Goal: Obtain resource: Download file/media

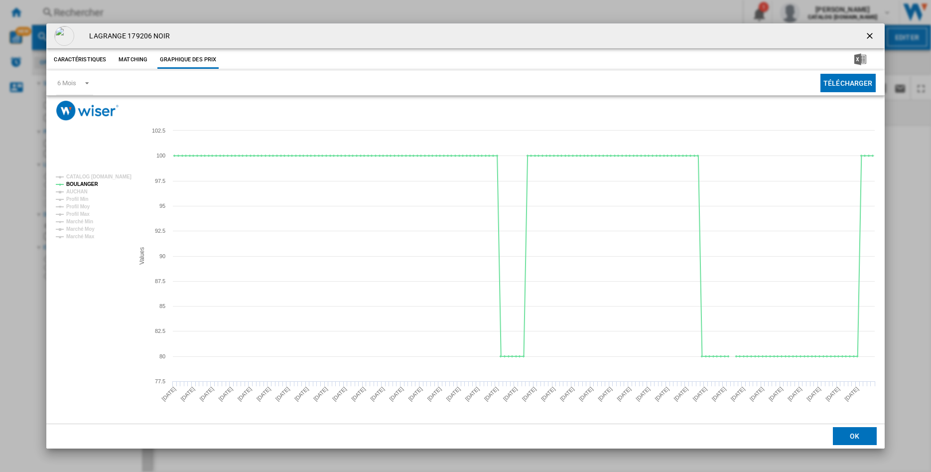
click at [868, 36] on ng-md-icon "getI18NText('BUTTONS.CLOSE_DIALOG')" at bounding box center [871, 37] width 12 height 12
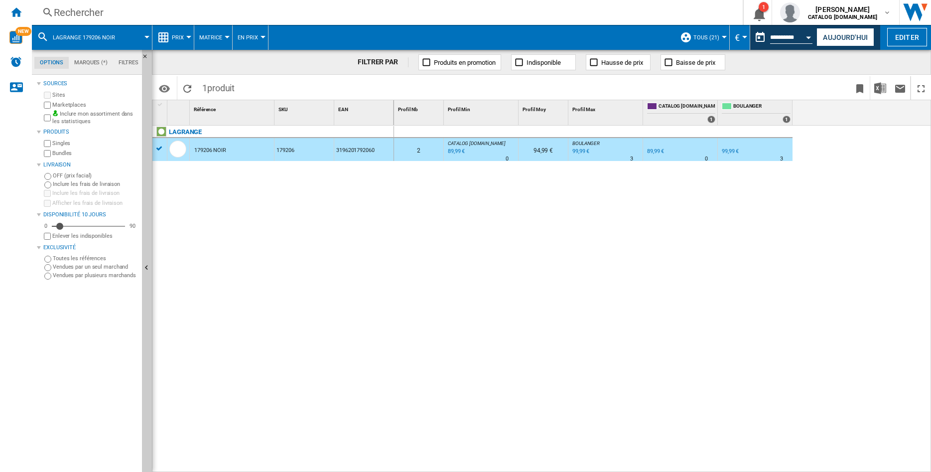
click at [124, 15] on div "Rechercher" at bounding box center [385, 12] width 663 height 14
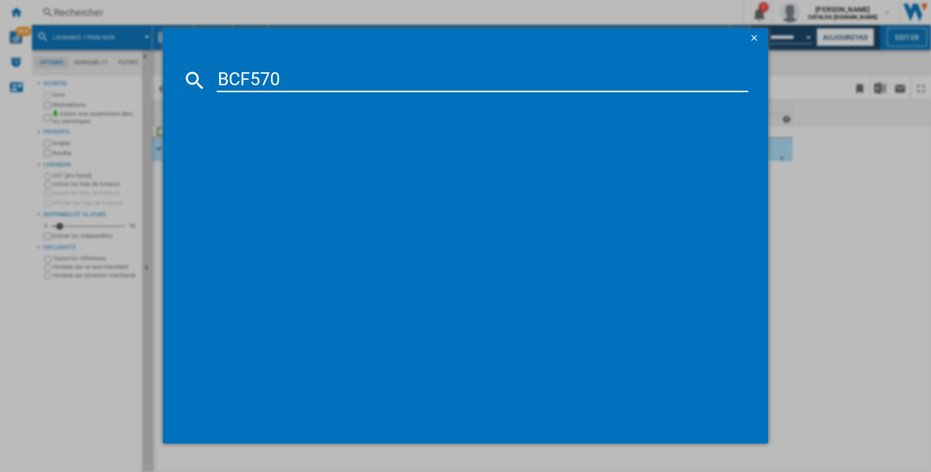
type input "BCF570"
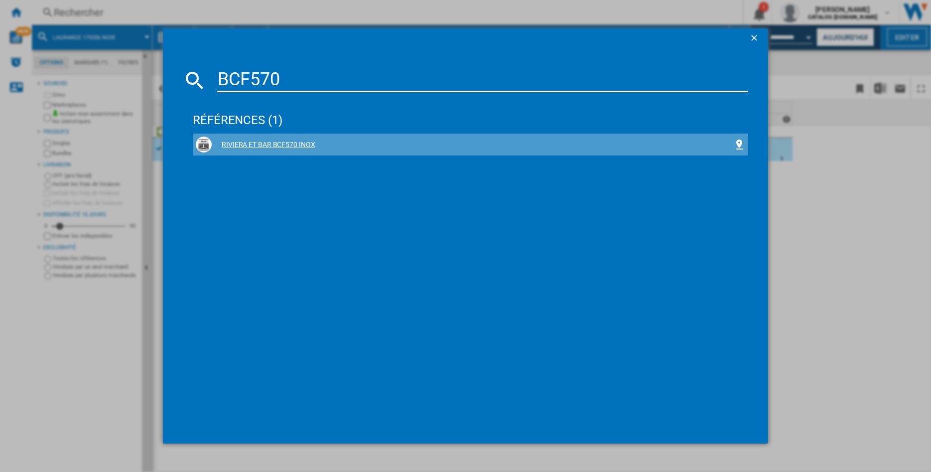
click at [238, 144] on div "RIVIERA ET BAR BCF570 INOX" at bounding box center [473, 145] width 522 height 10
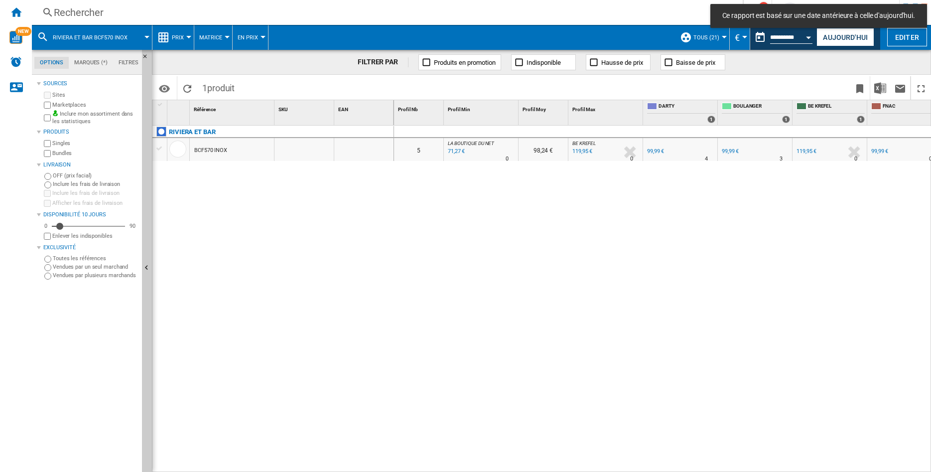
click at [216, 151] on div "BCF570 INOX" at bounding box center [210, 150] width 33 height 23
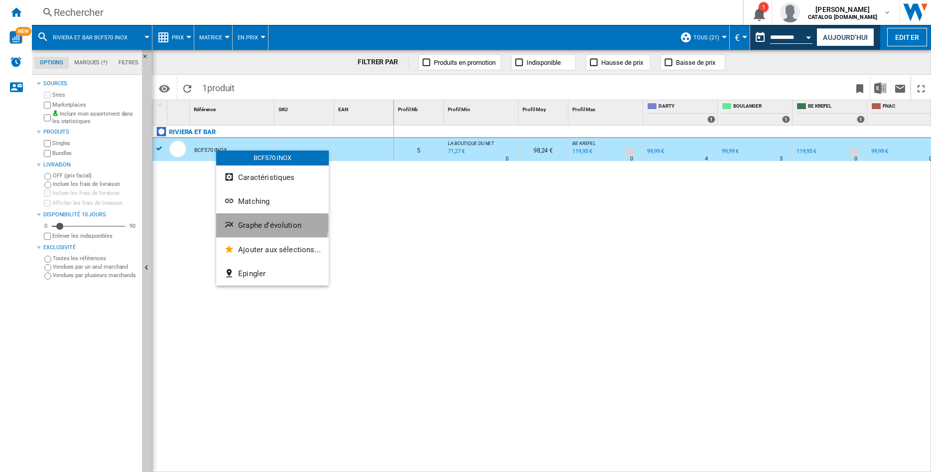
click at [262, 224] on span "Graphe d'évolution" at bounding box center [269, 225] width 63 height 9
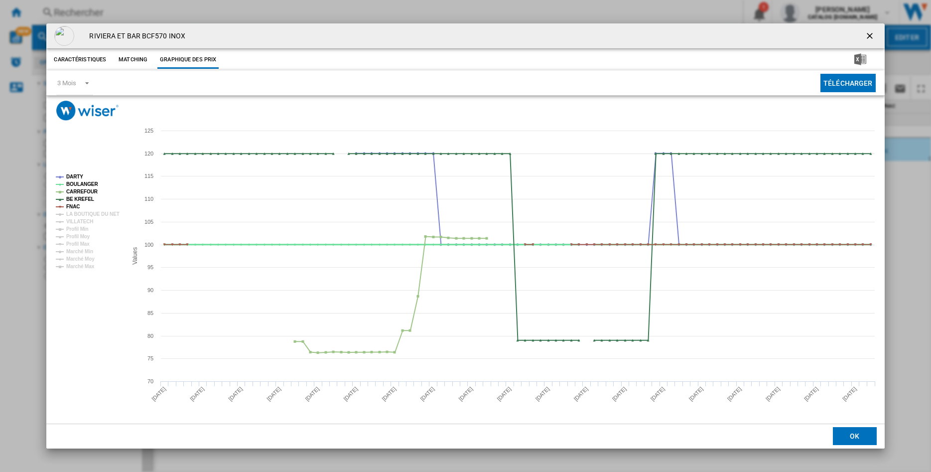
click at [72, 184] on tspan "BOULANGER" at bounding box center [82, 183] width 32 height 5
click at [73, 189] on tspan "CARREFOUR" at bounding box center [82, 191] width 32 height 5
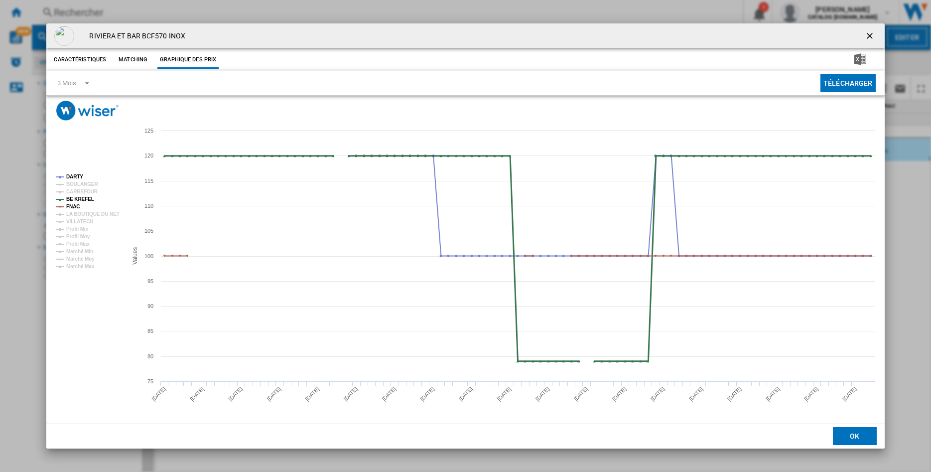
click at [70, 196] on tspan "BE KREFEL" at bounding box center [80, 198] width 28 height 5
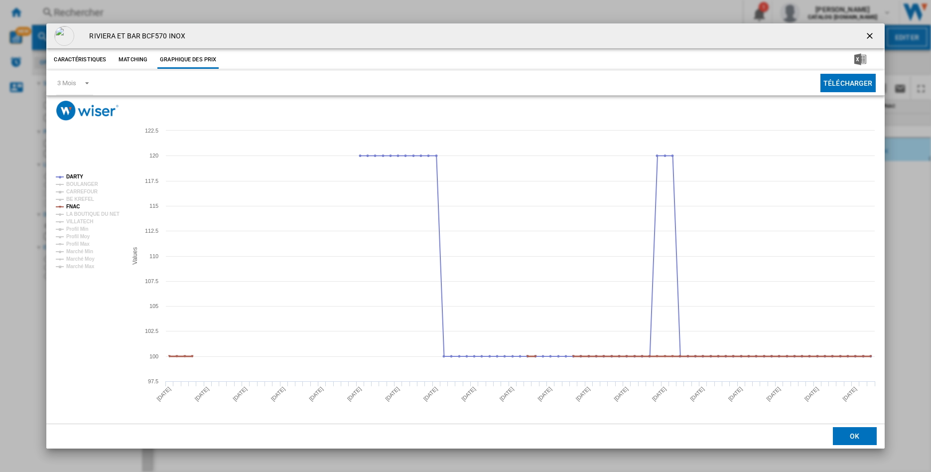
click at [70, 207] on tspan "FNAC" at bounding box center [72, 206] width 13 height 5
click at [869, 35] on ng-md-icon "getI18NText('BUTTONS.CLOSE_DIALOG')" at bounding box center [871, 37] width 12 height 12
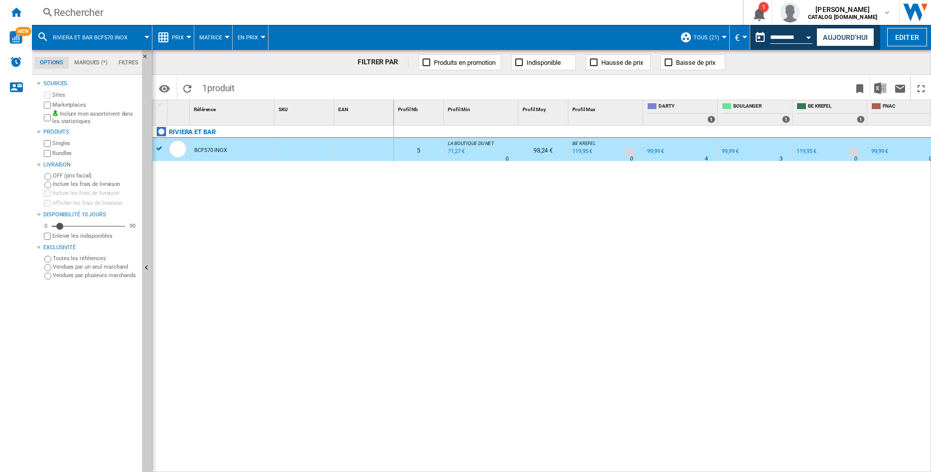
click at [653, 151] on div "99,99 €" at bounding box center [655, 151] width 17 height 6
click at [732, 151] on div "99,99 €" at bounding box center [730, 151] width 17 height 6
click at [828, 32] on button "Aujourd'hui" at bounding box center [846, 37] width 58 height 18
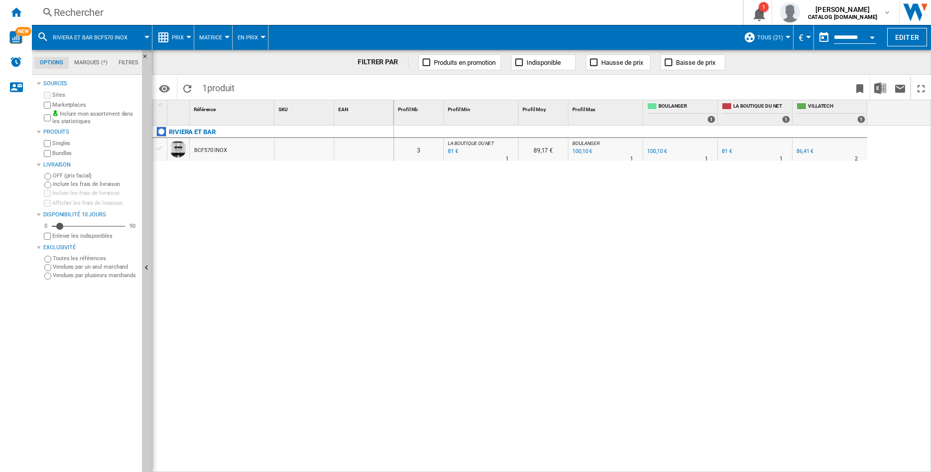
click at [239, 152] on div "BCF570 INOX" at bounding box center [232, 149] width 84 height 23
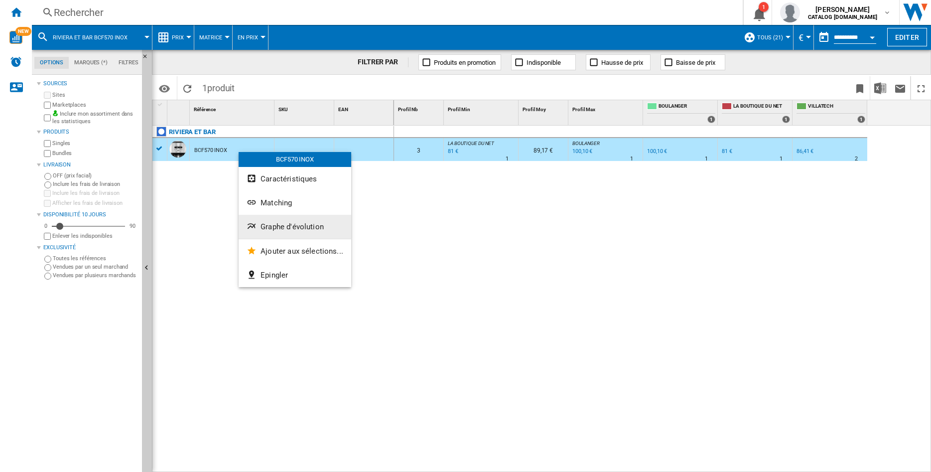
click at [265, 226] on span "Graphe d'évolution" at bounding box center [292, 226] width 63 height 9
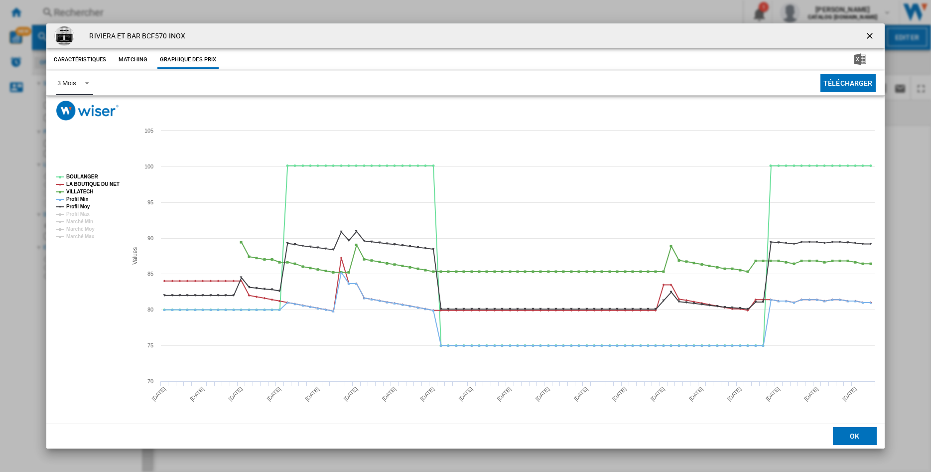
click at [86, 84] on span "Product popup" at bounding box center [84, 82] width 12 height 9
click at [73, 105] on div "6 Mois" at bounding box center [66, 107] width 18 height 9
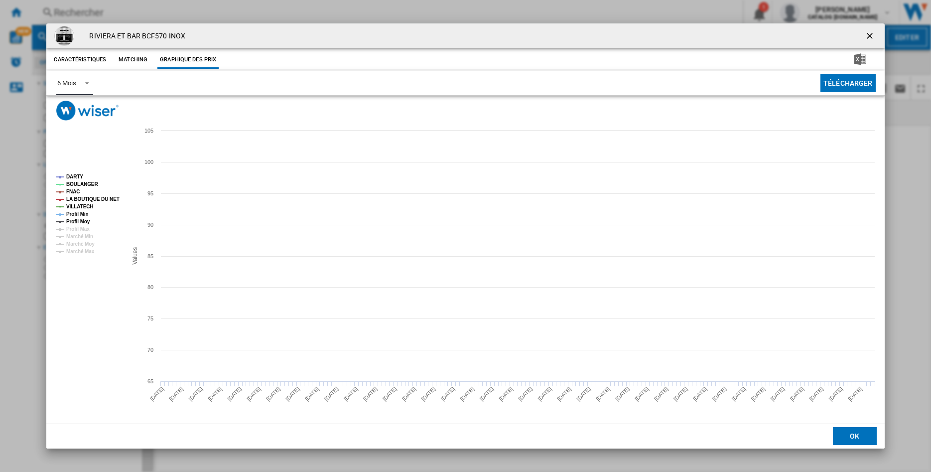
click at [73, 185] on tspan "BOULANGER" at bounding box center [82, 183] width 32 height 5
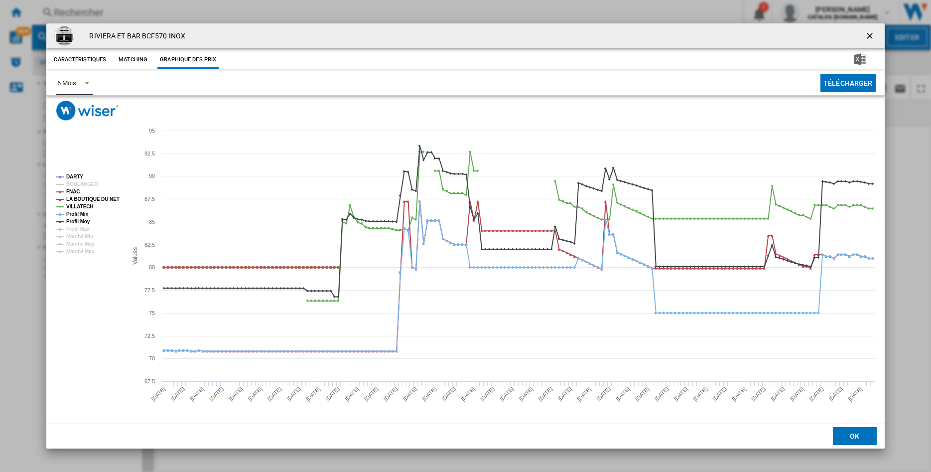
click at [72, 192] on tspan "FNAC" at bounding box center [72, 191] width 13 height 5
click at [73, 197] on tspan "LA BOUTIQUE DU NET" at bounding box center [92, 198] width 53 height 5
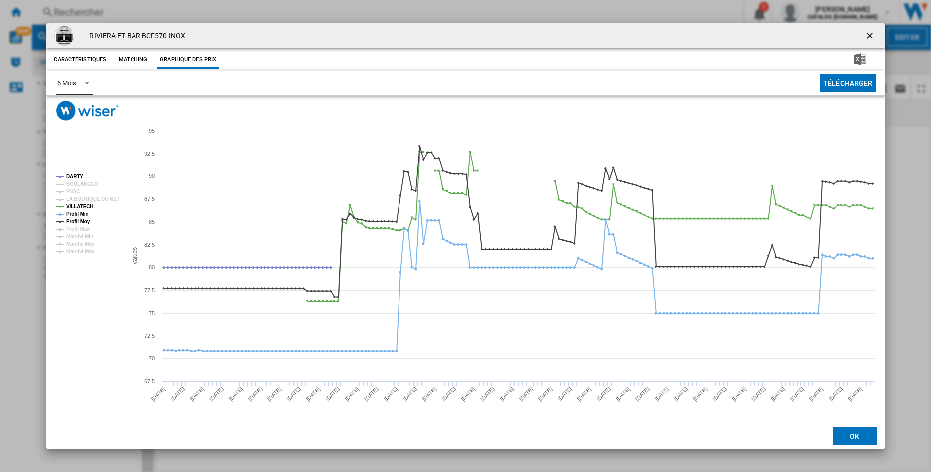
click at [70, 204] on tspan "VILLATECH" at bounding box center [79, 206] width 27 height 5
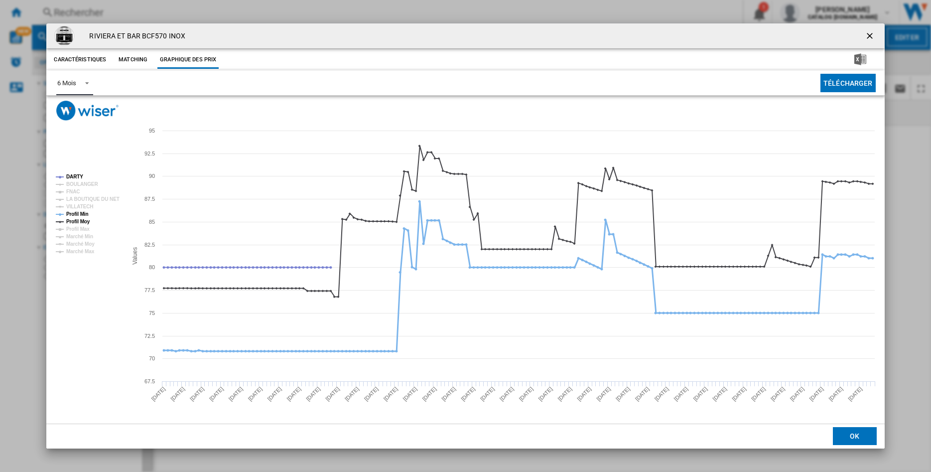
click at [74, 215] on tspan "Profil Min" at bounding box center [77, 213] width 22 height 5
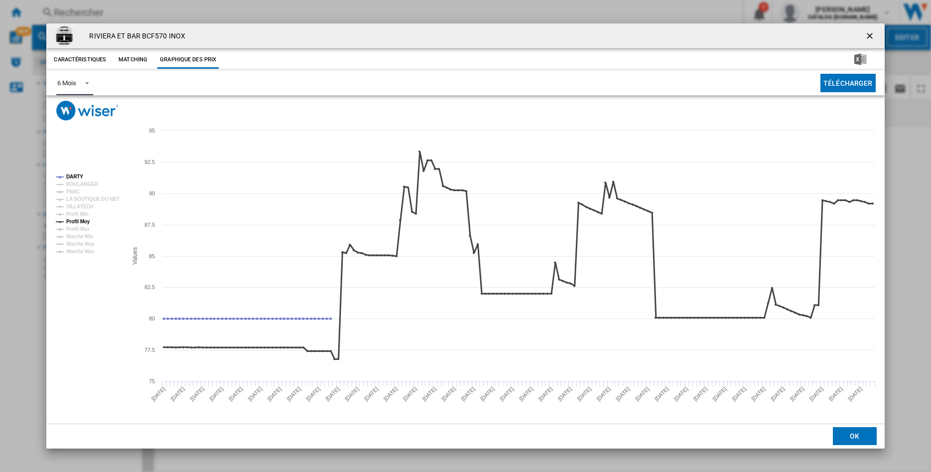
click at [71, 220] on tspan "Profil Moy" at bounding box center [78, 221] width 24 height 5
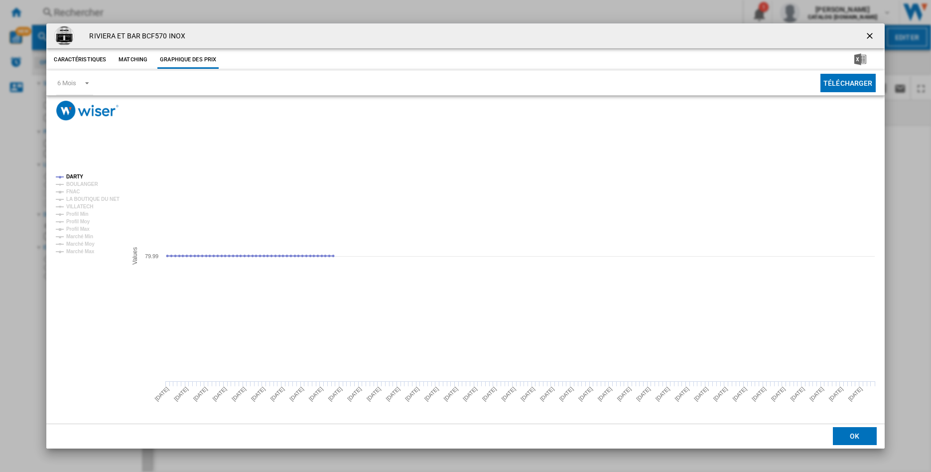
click at [871, 34] on ng-md-icon "getI18NText('BUTTONS.CLOSE_DIALOG')" at bounding box center [871, 37] width 12 height 12
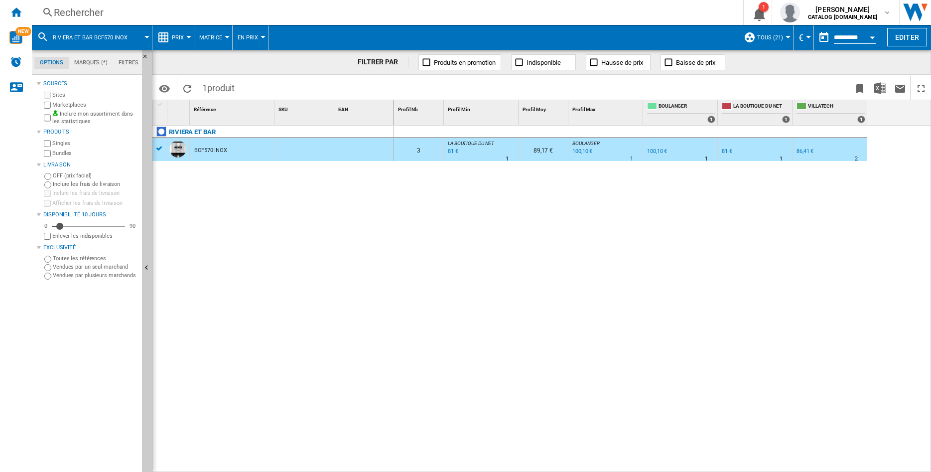
click at [876, 35] on button "Open calendar" at bounding box center [873, 36] width 18 height 18
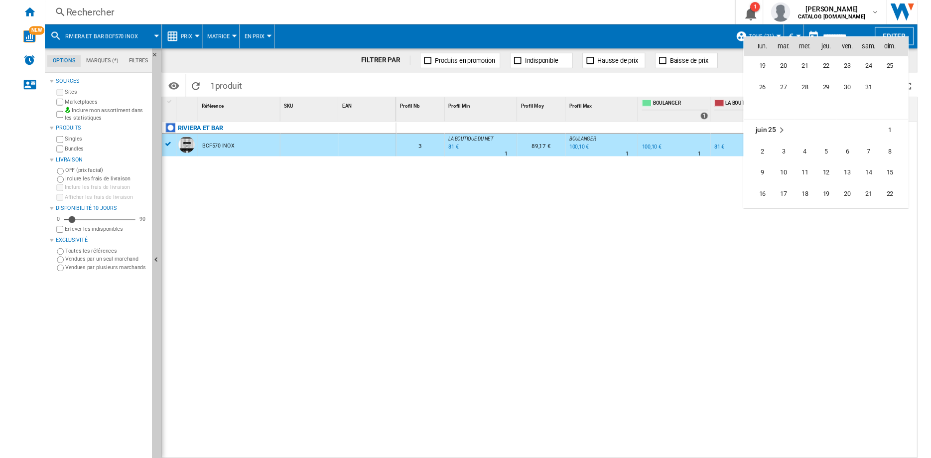
scroll to position [4171, 0]
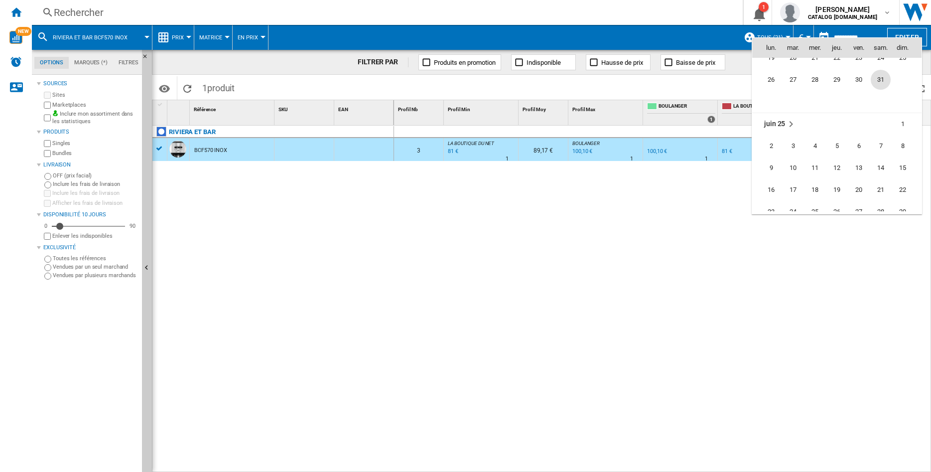
click at [879, 81] on span "31" at bounding box center [881, 80] width 20 height 20
type input "**********"
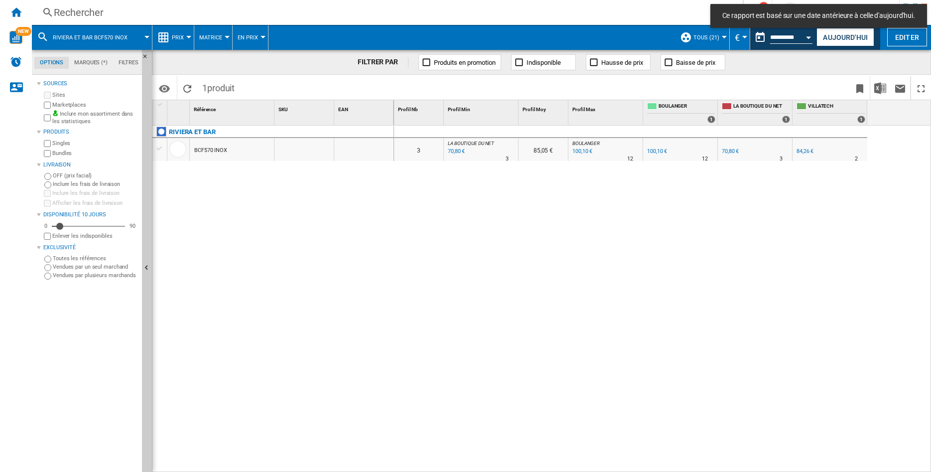
click at [232, 152] on div "BCF570 INOX" at bounding box center [232, 149] width 84 height 23
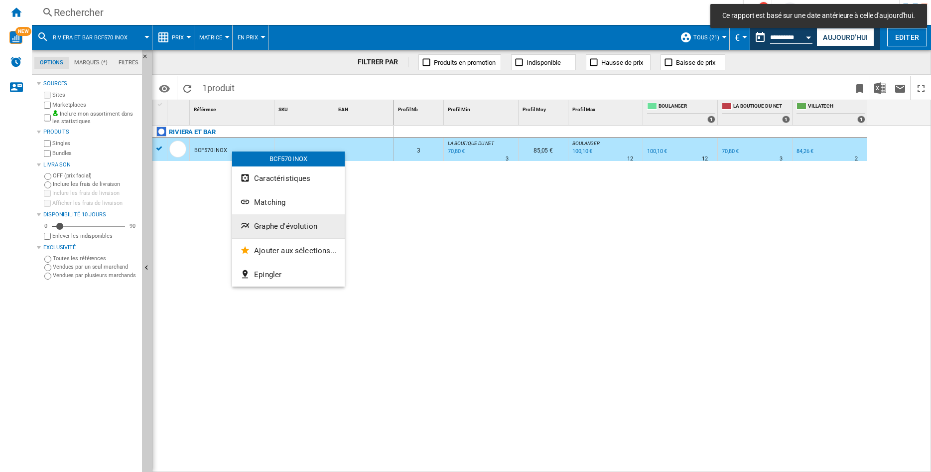
click at [261, 227] on span "Graphe d'évolution" at bounding box center [285, 226] width 63 height 9
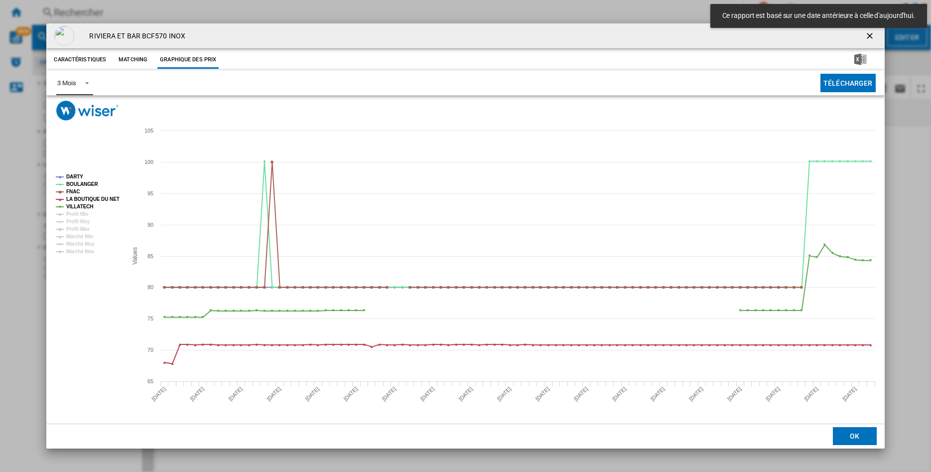
click at [89, 83] on span "Product popup" at bounding box center [84, 82] width 12 height 9
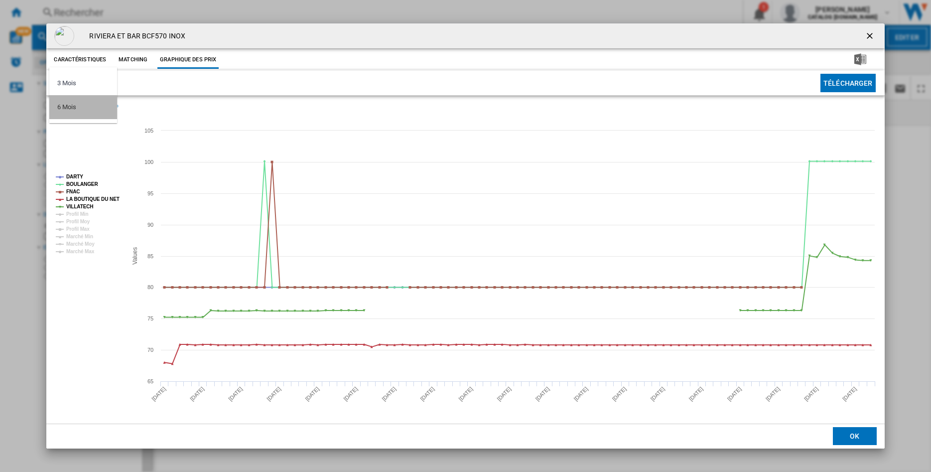
click at [67, 110] on div "6 Mois" at bounding box center [66, 107] width 18 height 9
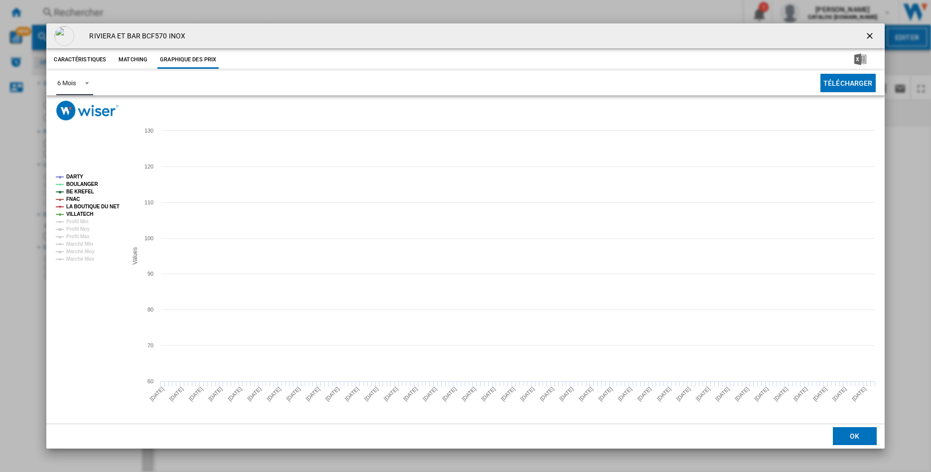
click at [75, 185] on tspan "BOULANGER" at bounding box center [82, 183] width 32 height 5
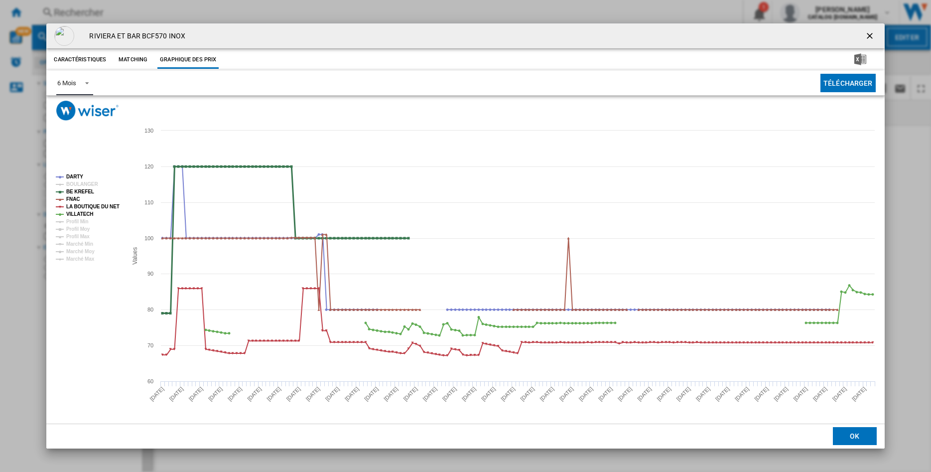
click at [73, 190] on tspan "BE KREFEL" at bounding box center [80, 191] width 28 height 5
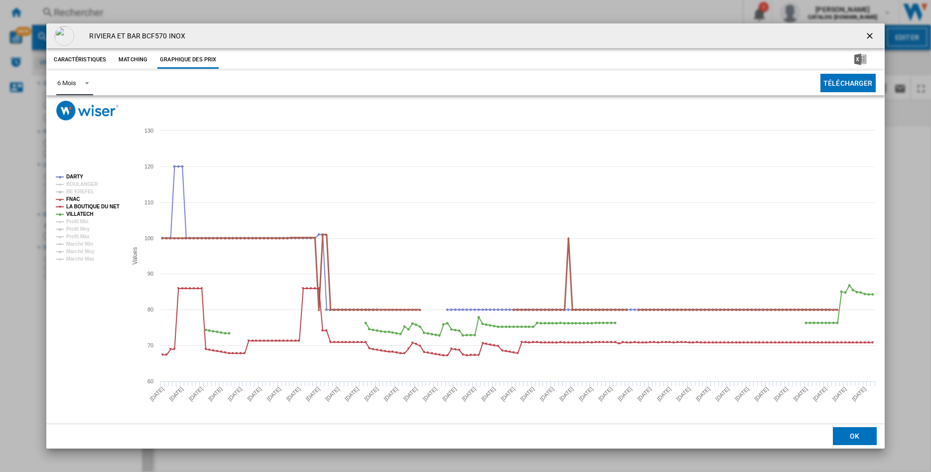
click at [70, 197] on tspan "FNAC" at bounding box center [72, 198] width 13 height 5
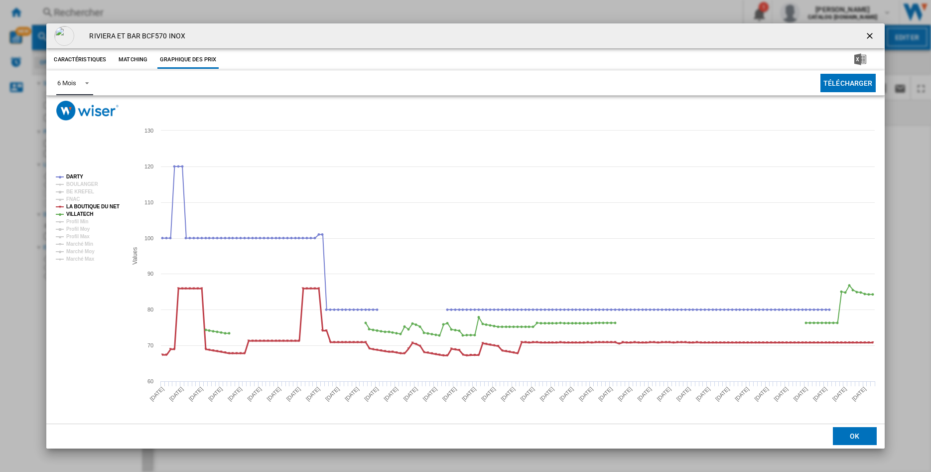
click at [70, 204] on tspan "LA BOUTIQUE DU NET" at bounding box center [92, 206] width 53 height 5
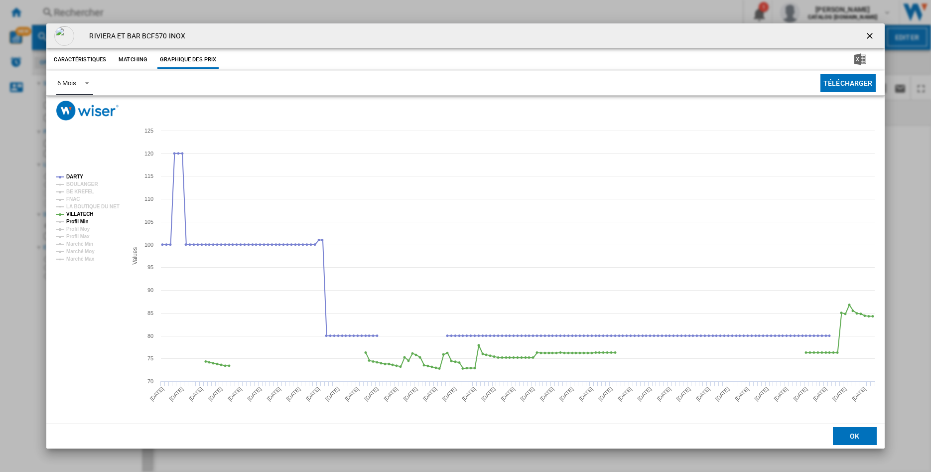
click at [72, 219] on tspan "Profil Min" at bounding box center [77, 221] width 22 height 5
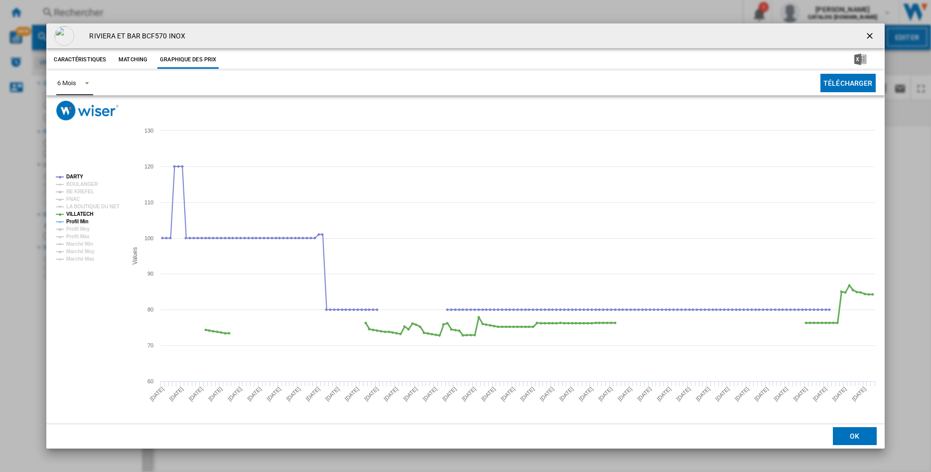
click at [73, 214] on tspan "VILLATECH" at bounding box center [79, 213] width 27 height 5
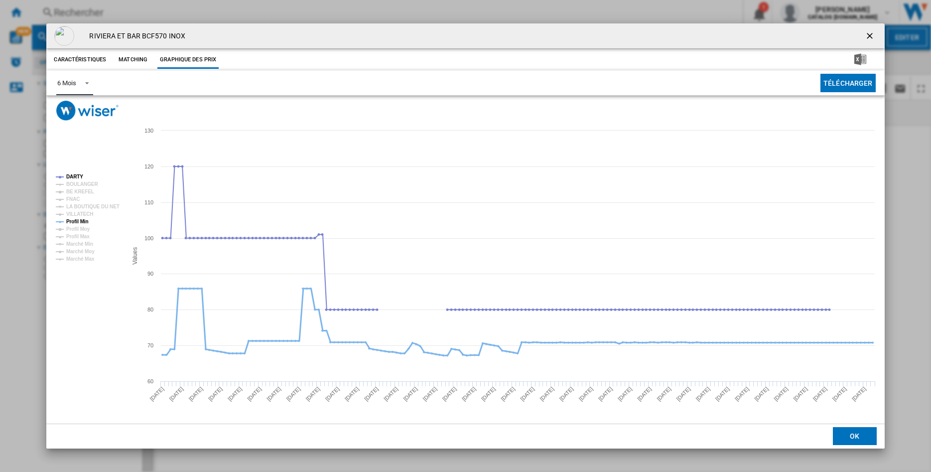
click at [73, 219] on tspan "Profil Min" at bounding box center [77, 221] width 22 height 5
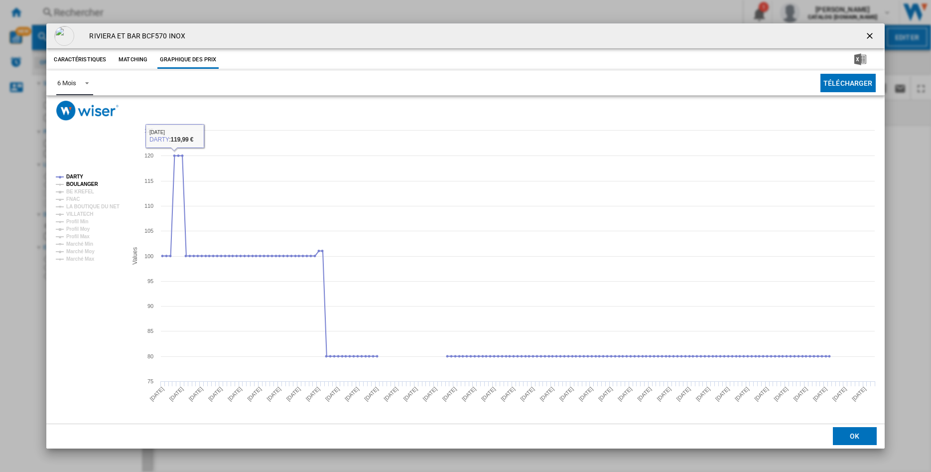
click at [77, 182] on tspan "BOULANGER" at bounding box center [82, 183] width 32 height 5
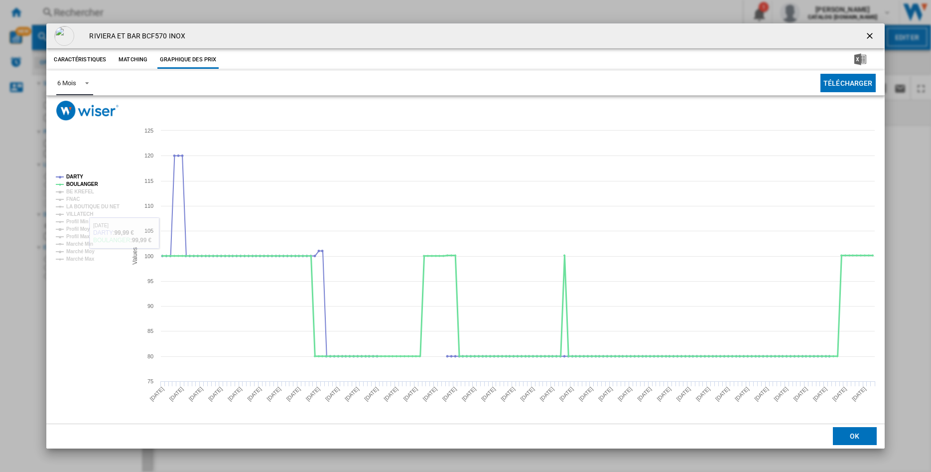
click at [73, 181] on tspan "BOULANGER" at bounding box center [82, 183] width 32 height 5
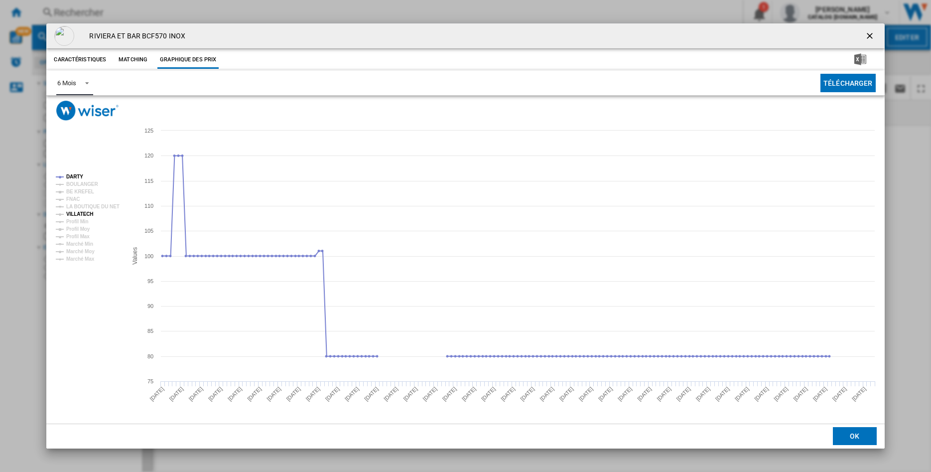
click at [75, 211] on tspan "VILLATECH" at bounding box center [79, 213] width 27 height 5
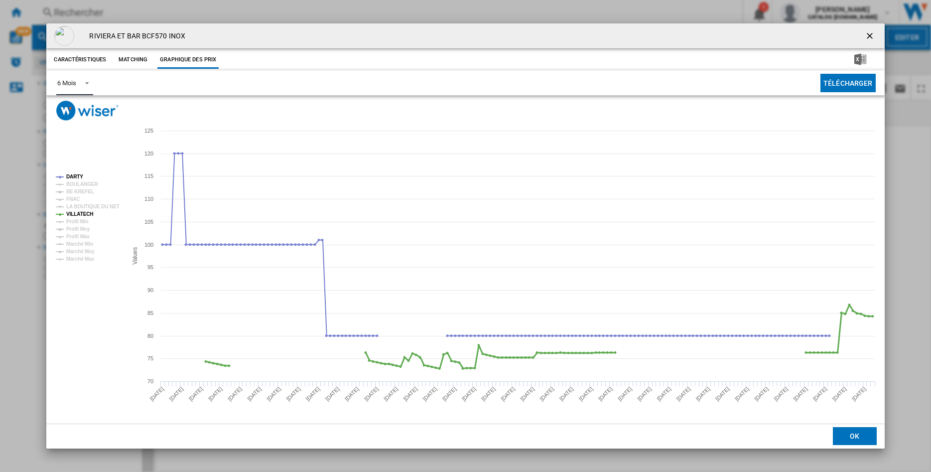
click at [75, 211] on tspan "VILLATECH" at bounding box center [79, 213] width 27 height 5
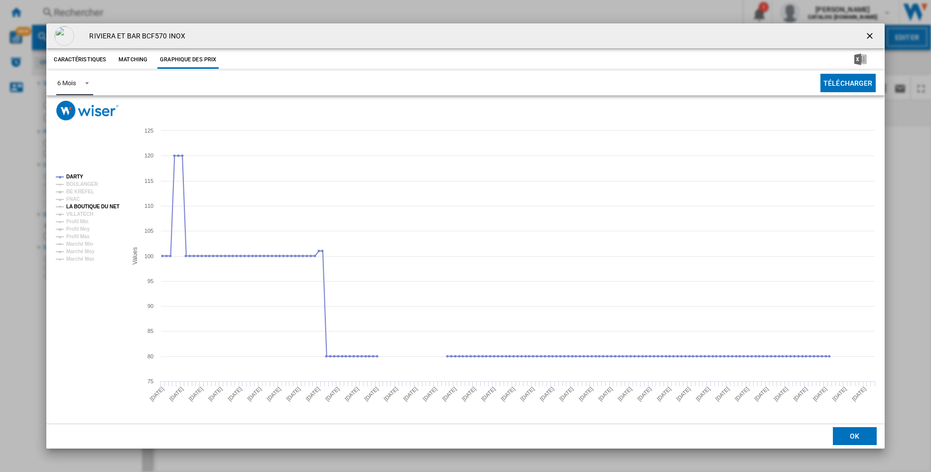
click at [81, 207] on tspan "LA BOUTIQUE DU NET" at bounding box center [92, 206] width 53 height 5
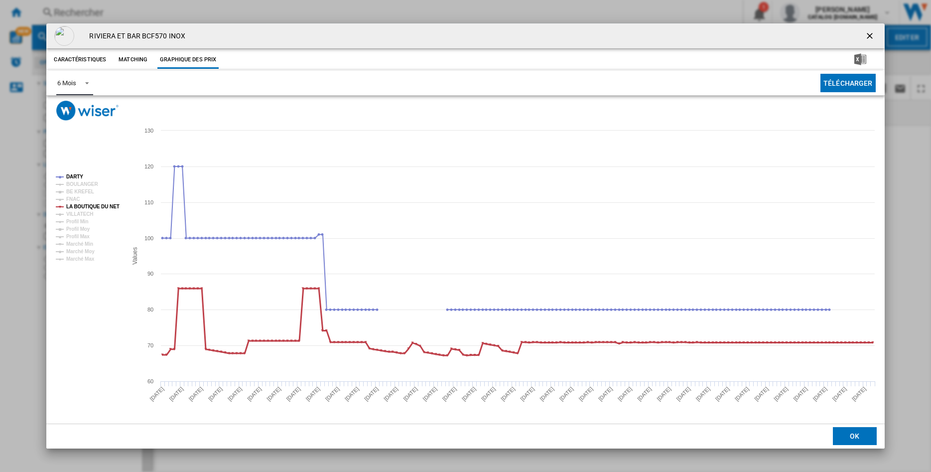
click at [81, 207] on tspan "LA BOUTIQUE DU NET" at bounding box center [92, 206] width 53 height 5
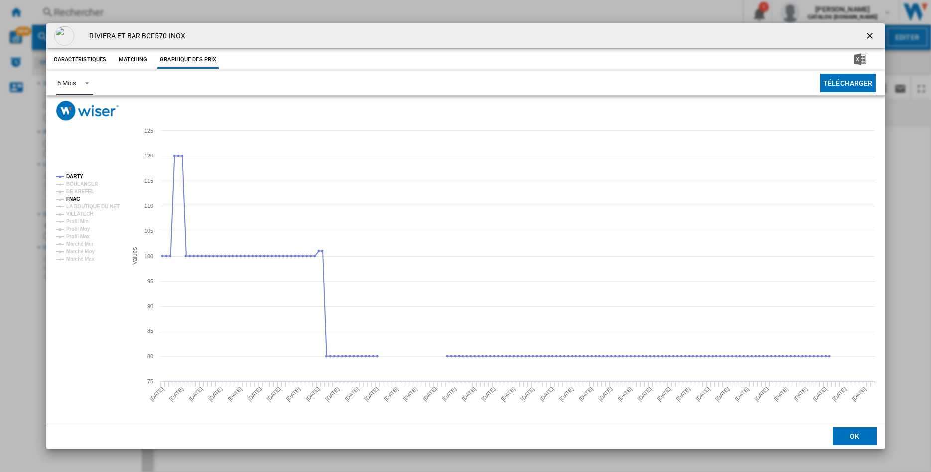
click at [71, 196] on tspan "FNAC" at bounding box center [72, 198] width 13 height 5
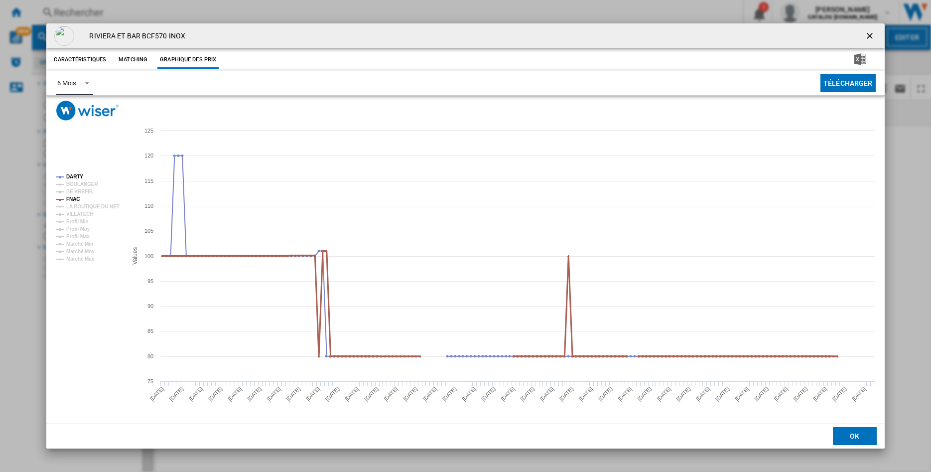
click at [71, 196] on tspan "FNAC" at bounding box center [72, 198] width 13 height 5
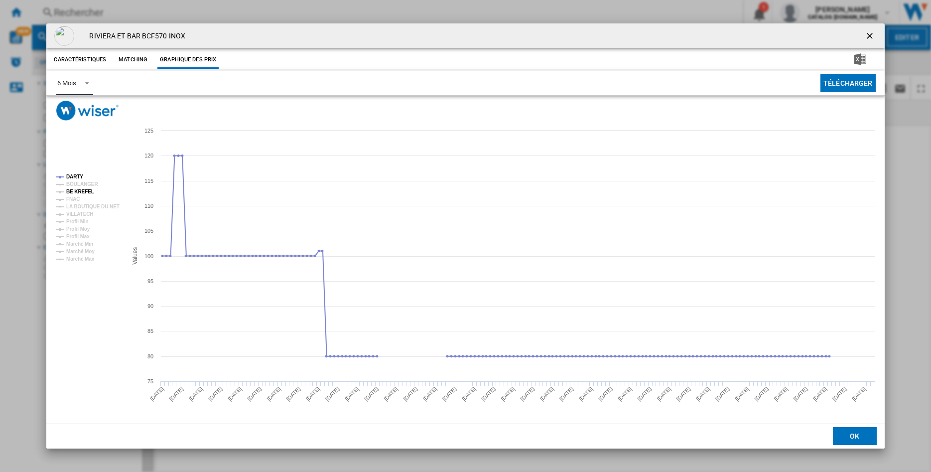
click at [74, 191] on tspan "BE KREFEL" at bounding box center [80, 191] width 28 height 5
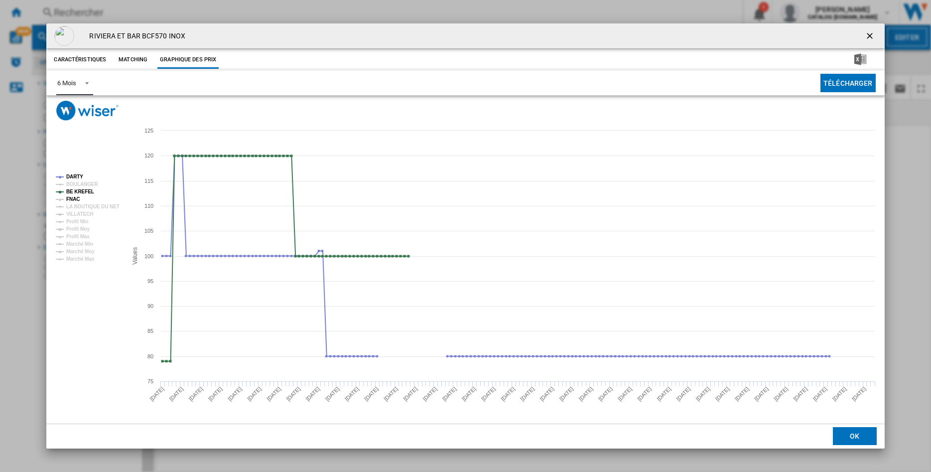
click at [74, 199] on tspan "FNAC" at bounding box center [72, 198] width 13 height 5
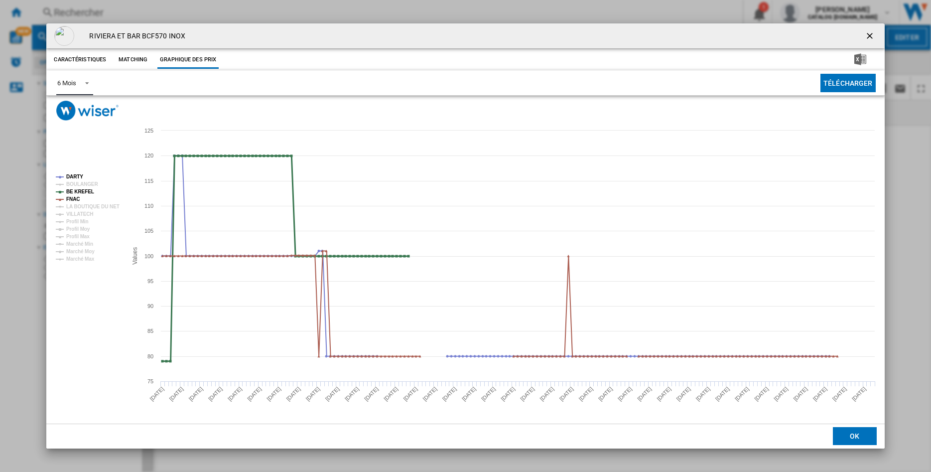
click at [73, 192] on tspan "BE KREFEL" at bounding box center [80, 191] width 28 height 5
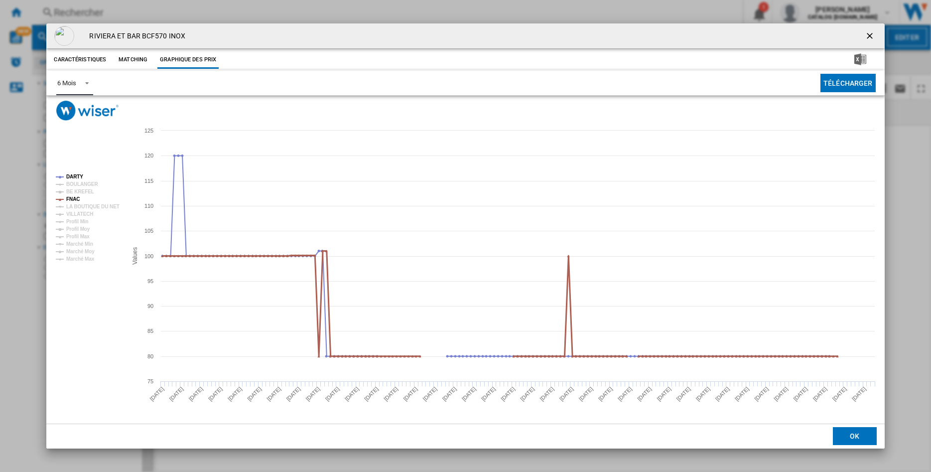
click at [73, 197] on tspan "FNAC" at bounding box center [72, 198] width 13 height 5
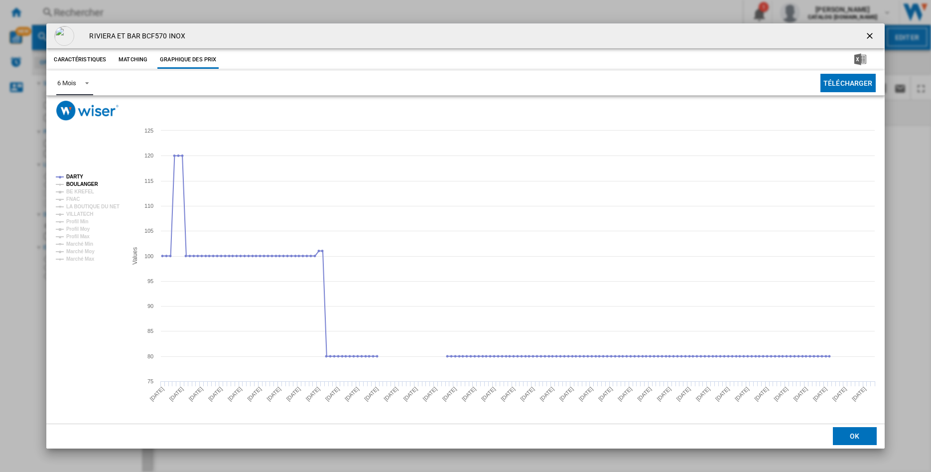
click at [75, 181] on tspan "BOULANGER" at bounding box center [82, 183] width 32 height 5
click at [71, 174] on tspan "DARTY" at bounding box center [74, 176] width 17 height 5
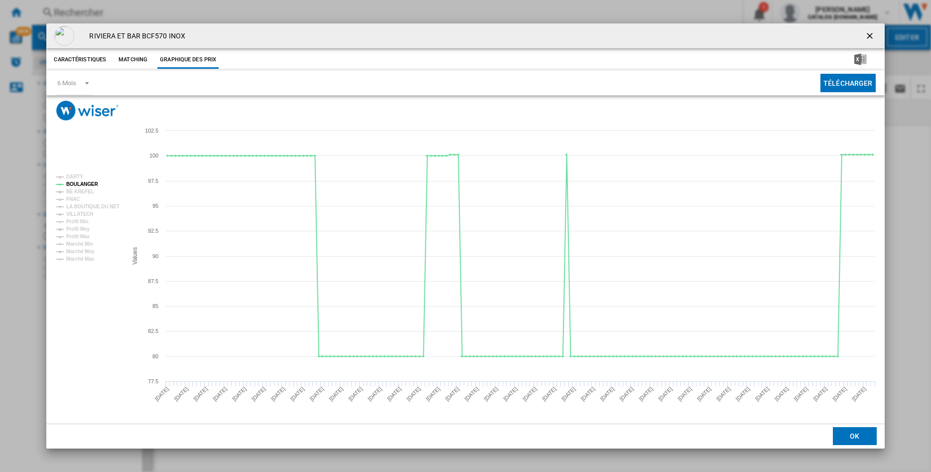
click at [871, 36] on ng-md-icon "getI18NText('BUTTONS.CLOSE_DIALOG')" at bounding box center [871, 37] width 12 height 12
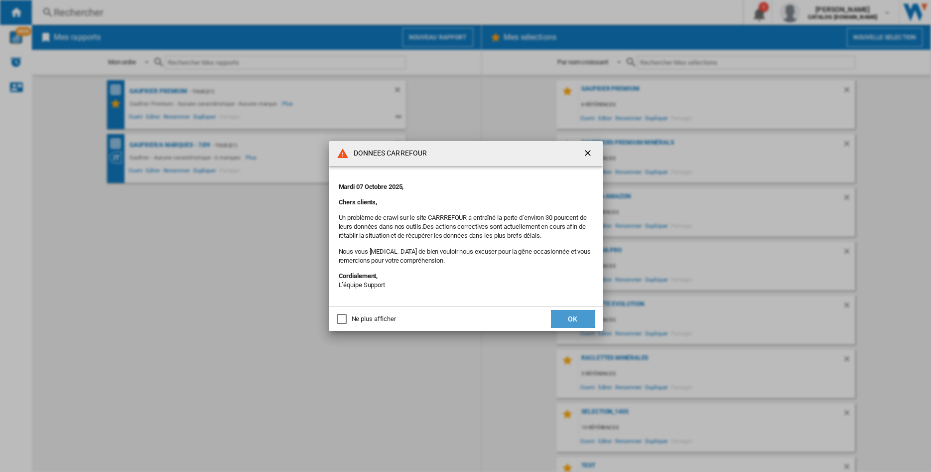
click at [581, 322] on button "OK" at bounding box center [573, 319] width 44 height 18
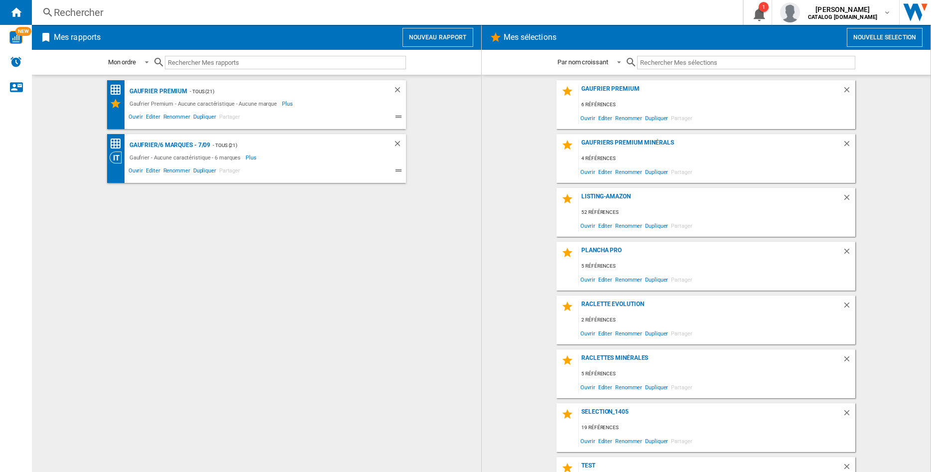
click at [424, 35] on button "Nouveau rapport" at bounding box center [438, 37] width 71 height 19
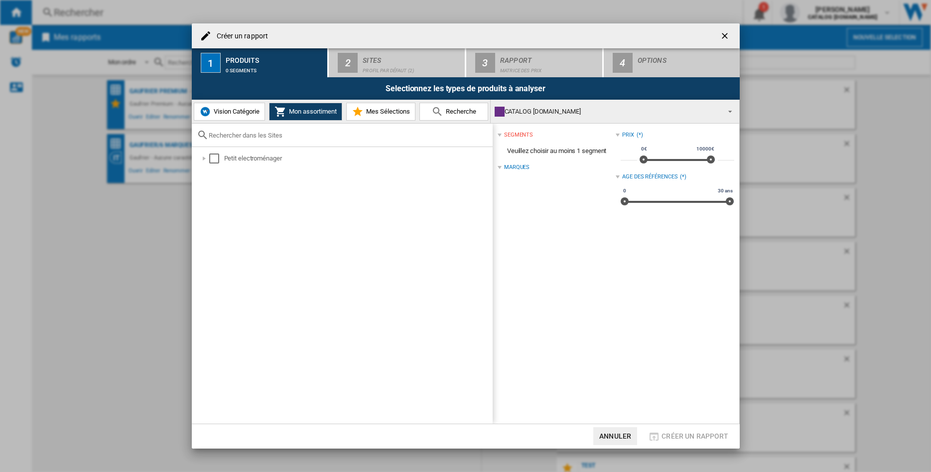
click at [225, 114] on span "Vision Catégorie" at bounding box center [235, 111] width 48 height 7
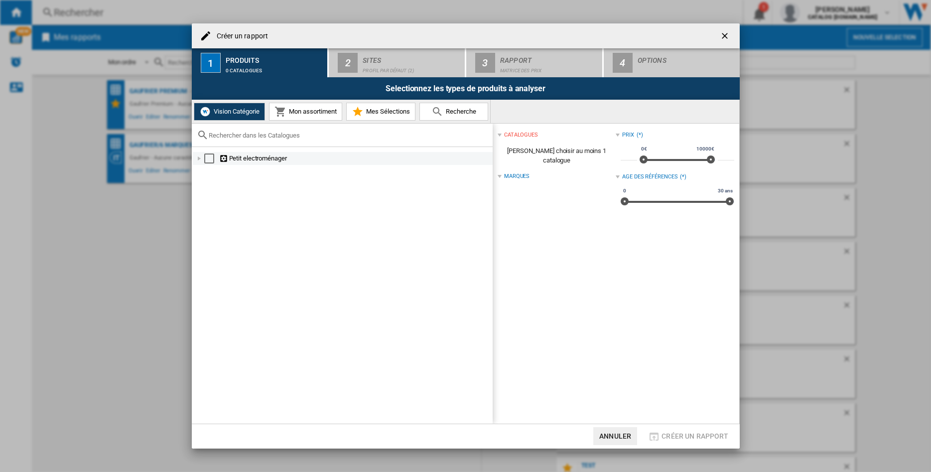
click at [200, 159] on div at bounding box center [199, 158] width 10 height 10
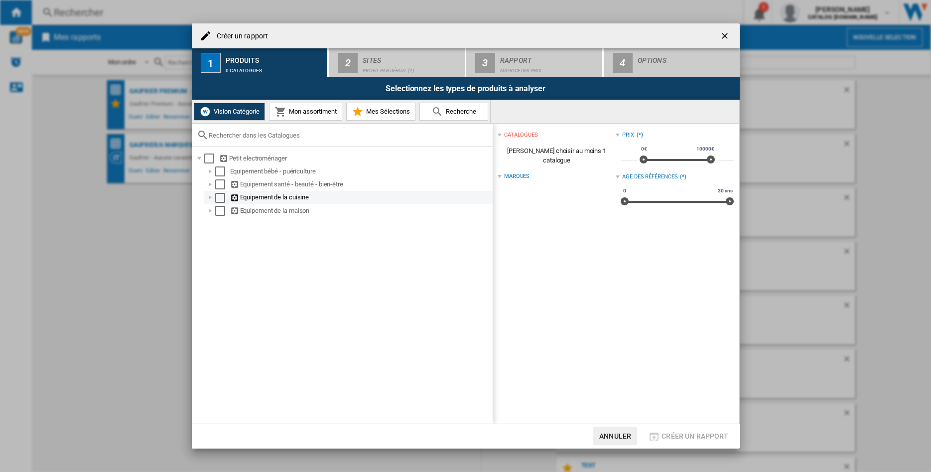
click at [211, 199] on div at bounding box center [210, 197] width 10 height 10
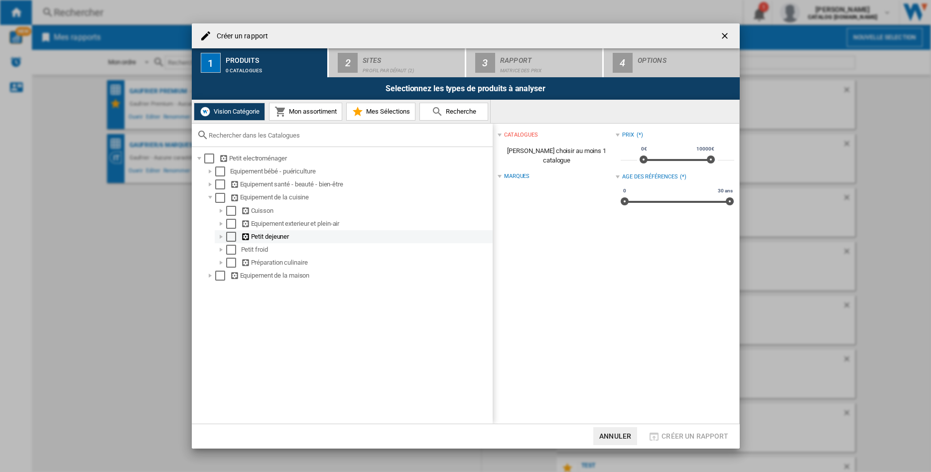
click at [220, 237] on div at bounding box center [221, 237] width 10 height 10
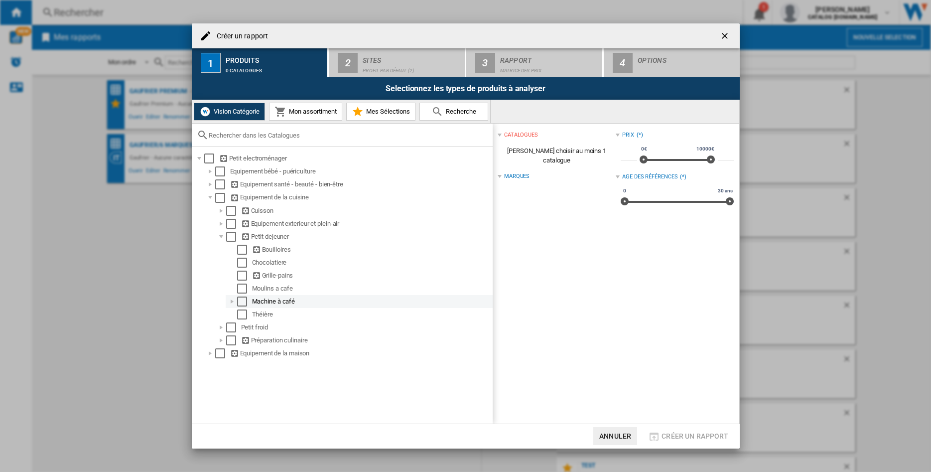
click at [233, 304] on div at bounding box center [232, 302] width 10 height 10
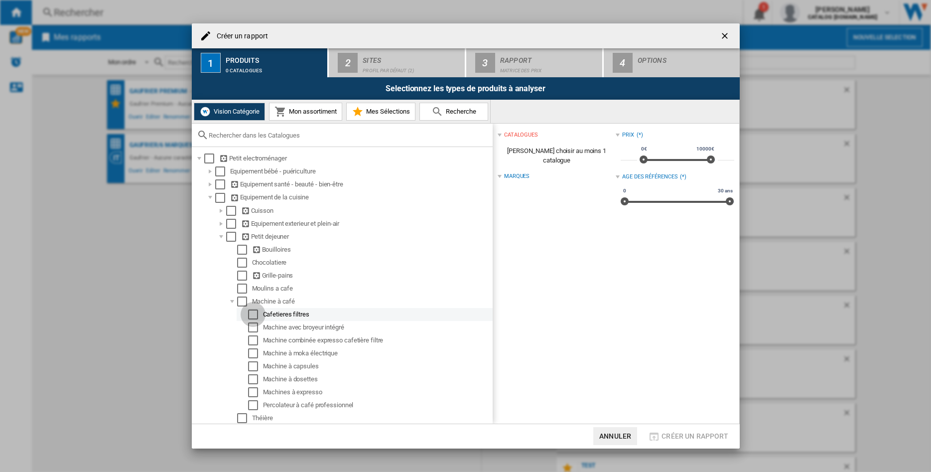
click at [257, 316] on div "Select" at bounding box center [253, 314] width 10 height 10
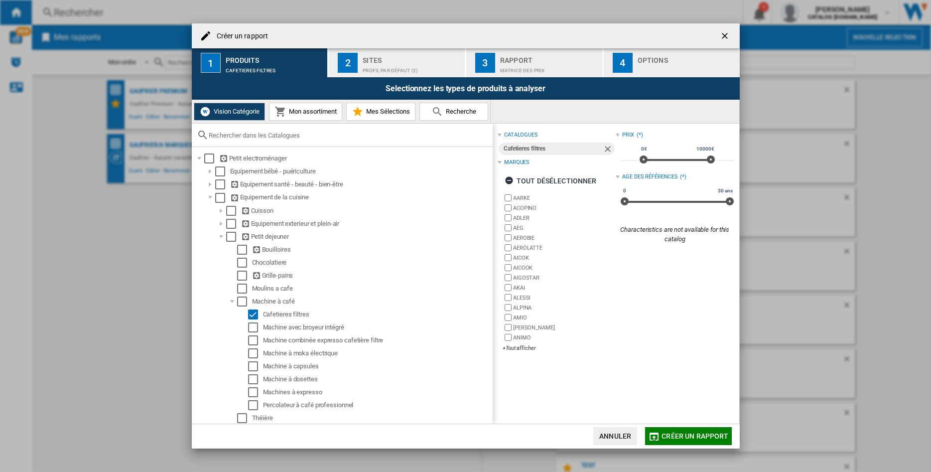
click at [375, 65] on div "Profil par défaut (2)" at bounding box center [412, 68] width 98 height 10
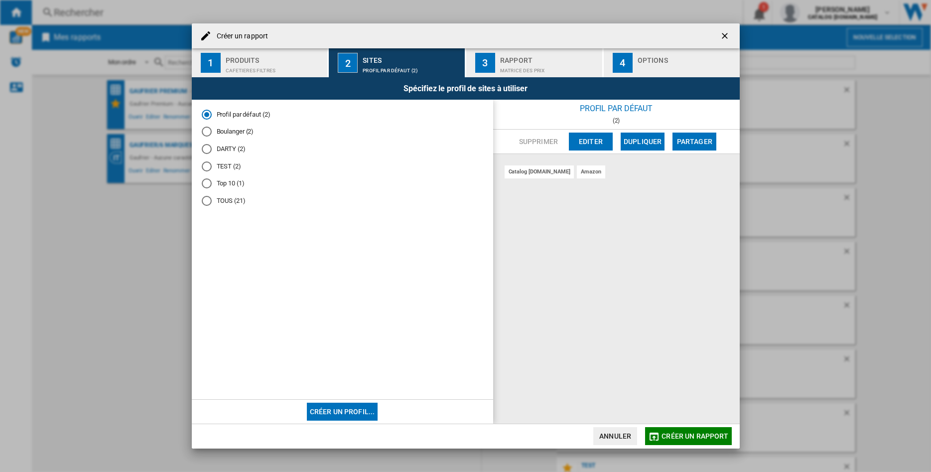
click at [205, 152] on div "DARTY (2)" at bounding box center [207, 149] width 10 height 10
click at [521, 62] on div "Rapport" at bounding box center [549, 57] width 98 height 10
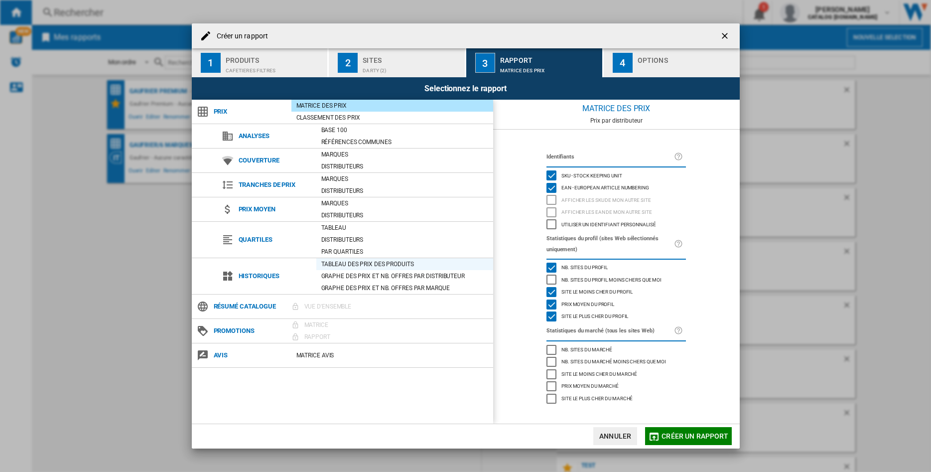
click at [367, 260] on div "Tableau des prix des produits" at bounding box center [404, 264] width 177 height 10
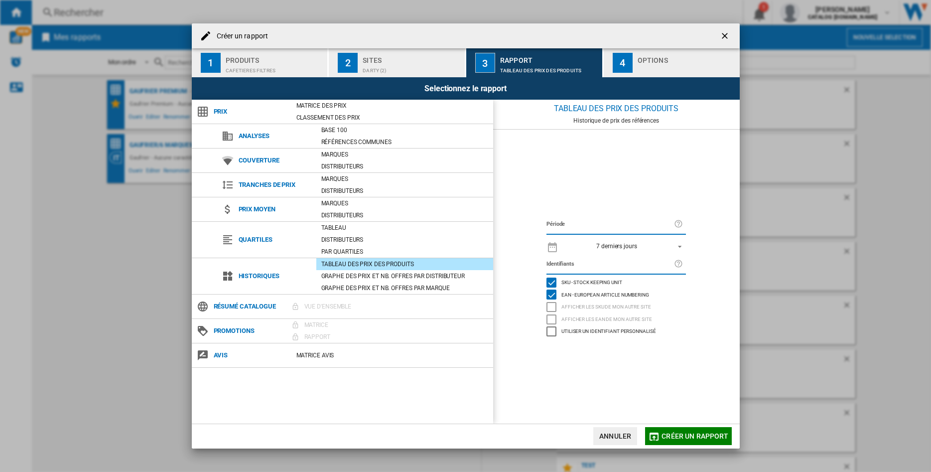
click at [677, 241] on span "REPORTS.WIZARD.STEPS.REPORT.STEPS.REPORT_OPTIONS.PERIOD: 7 derniers jours" at bounding box center [677, 245] width 12 height 9
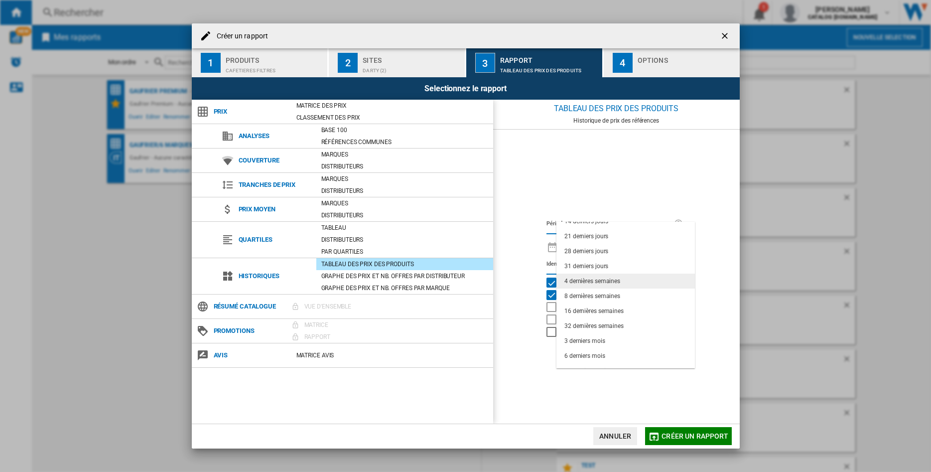
scroll to position [63, 0]
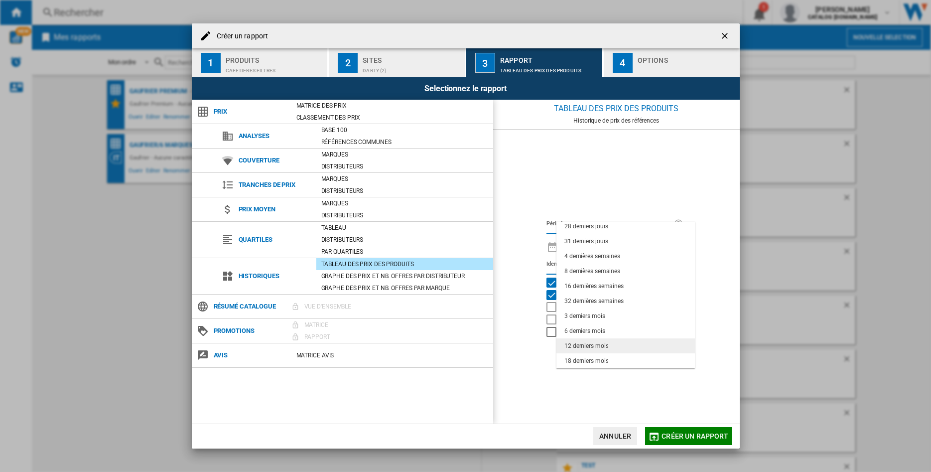
click at [610, 345] on md-option "12 derniers mois" at bounding box center [626, 345] width 139 height 15
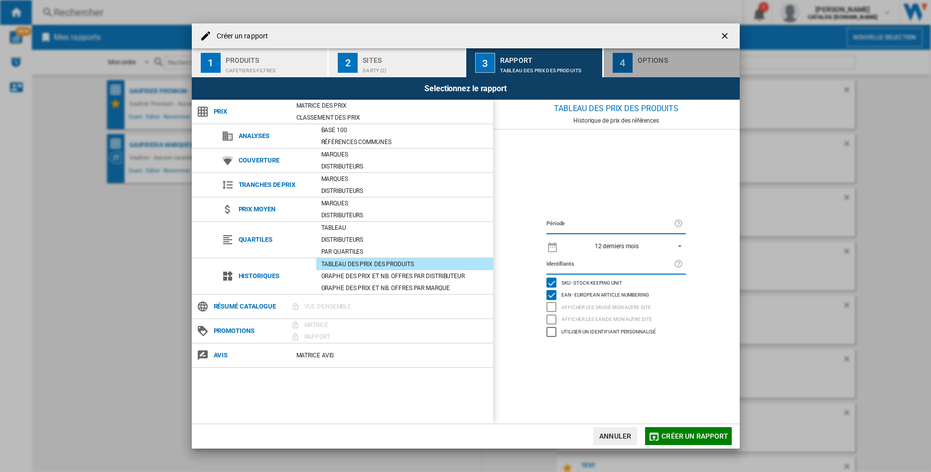
click at [659, 59] on div "Options" at bounding box center [687, 57] width 98 height 10
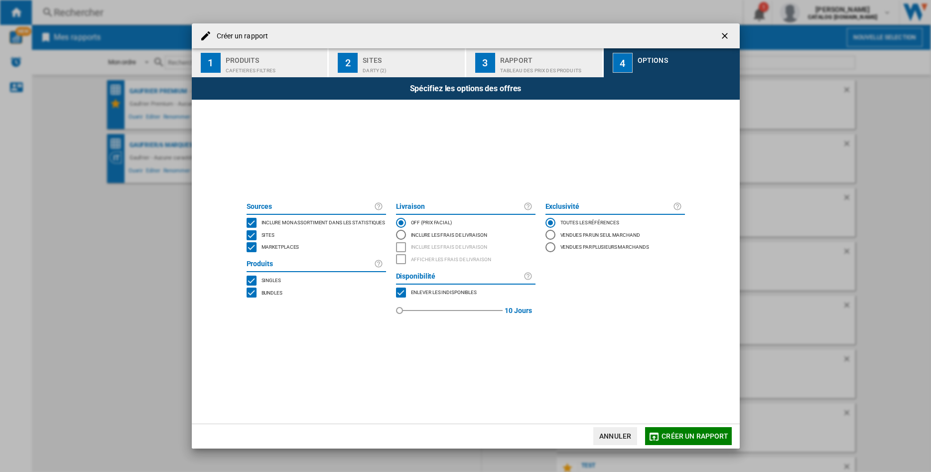
click at [252, 246] on div "MARKETPLACES" at bounding box center [252, 247] width 10 height 10
click at [694, 436] on span "Créer un rapport" at bounding box center [695, 436] width 67 height 8
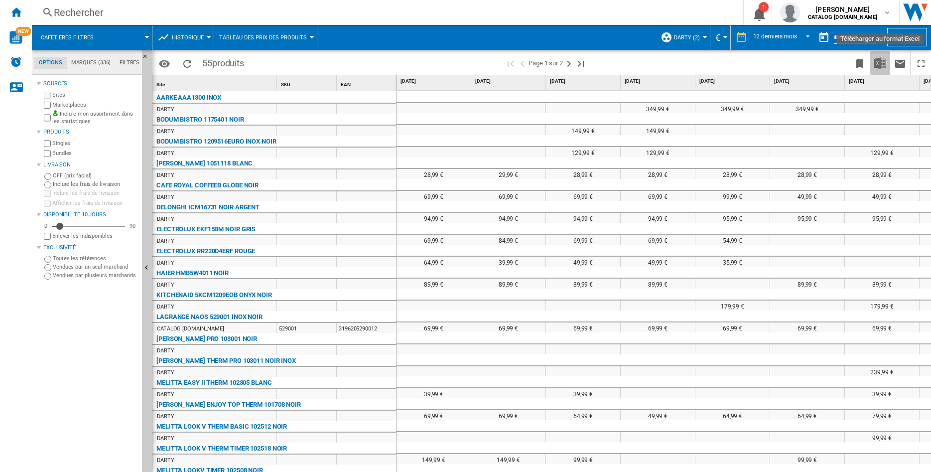
click at [883, 63] on img "Télécharger au format Excel" at bounding box center [881, 63] width 12 height 12
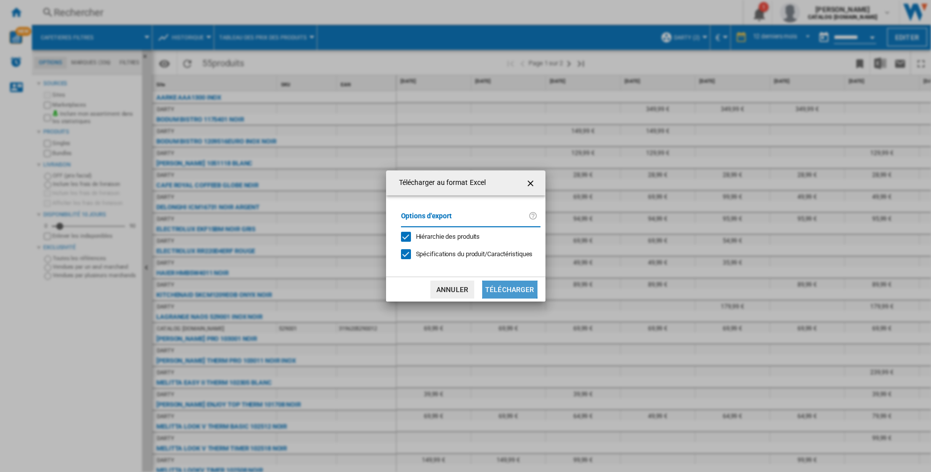
click at [509, 288] on button "Télécharger" at bounding box center [509, 290] width 55 height 18
